Goal: Find specific page/section: Find specific page/section

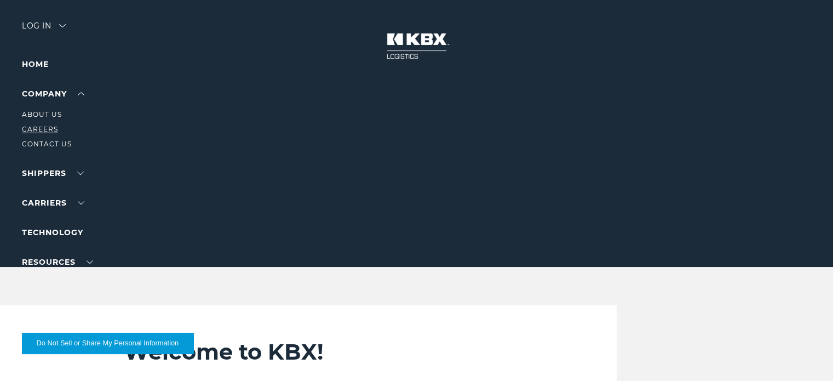
click at [50, 127] on link "Careers" at bounding box center [40, 129] width 36 height 8
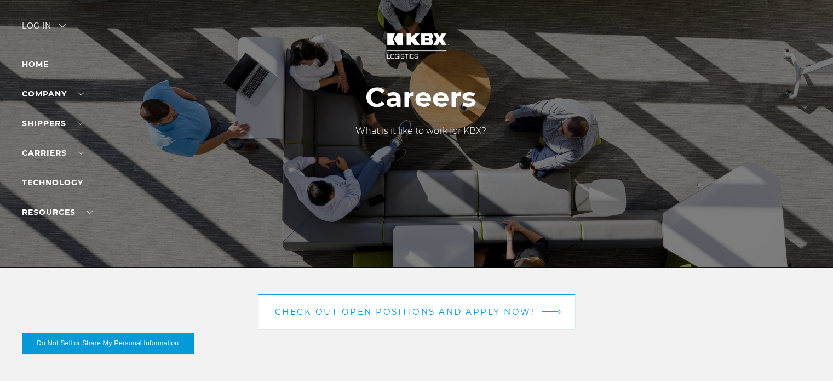
click at [353, 315] on span "Check out open positions and apply now!" at bounding box center [405, 311] width 260 height 8
